Goal: Task Accomplishment & Management: Use online tool/utility

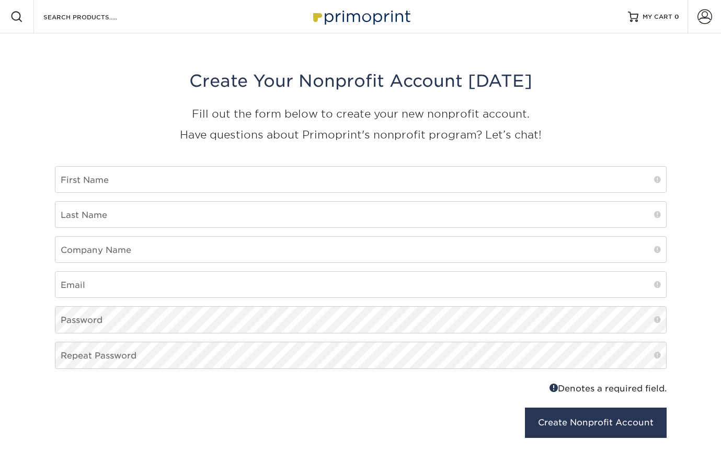
click at [367, 22] on img at bounding box center [361, 16] width 105 height 22
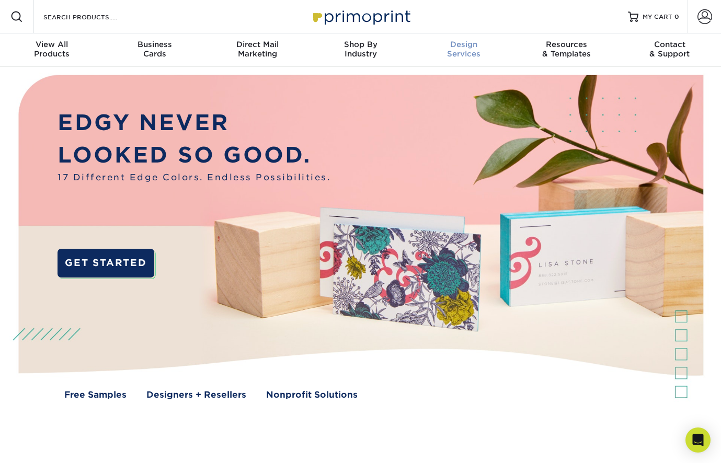
click at [458, 52] on div "Design Services" at bounding box center [463, 49] width 103 height 19
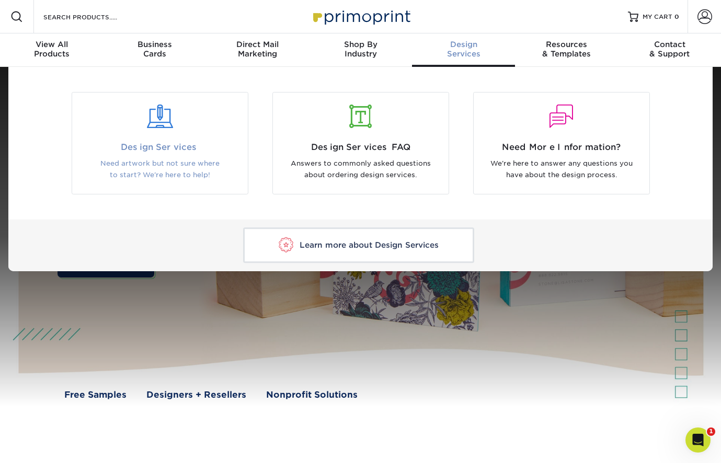
click at [158, 123] on div at bounding box center [160, 117] width 160 height 24
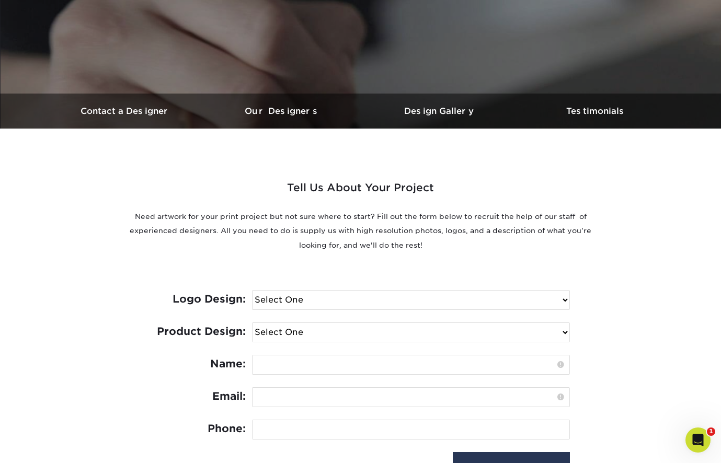
select select "No Logo"
select select "Letterhead - $75"
